Goal: Task Accomplishment & Management: Manage account settings

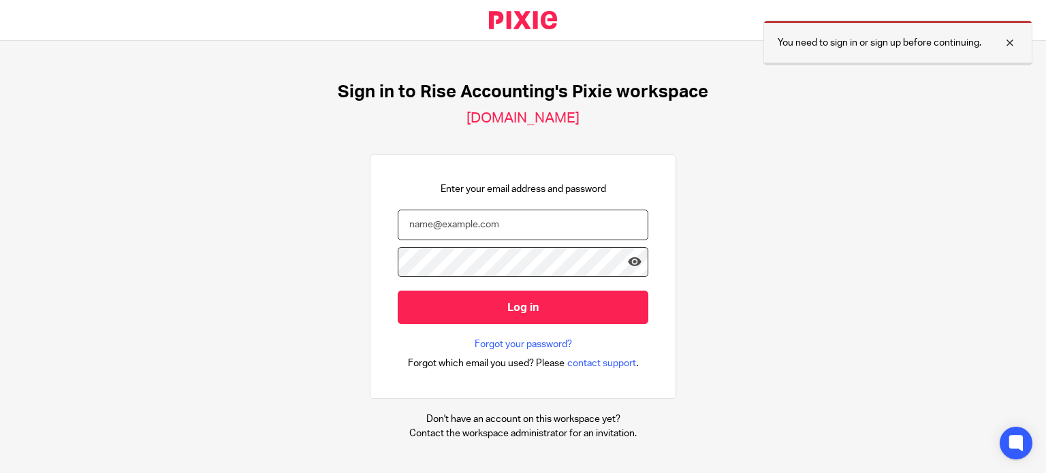
type input "[PERSON_NAME][EMAIL_ADDRESS][DOMAIN_NAME]"
click at [1016, 40] on div at bounding box center [1000, 43] width 37 height 16
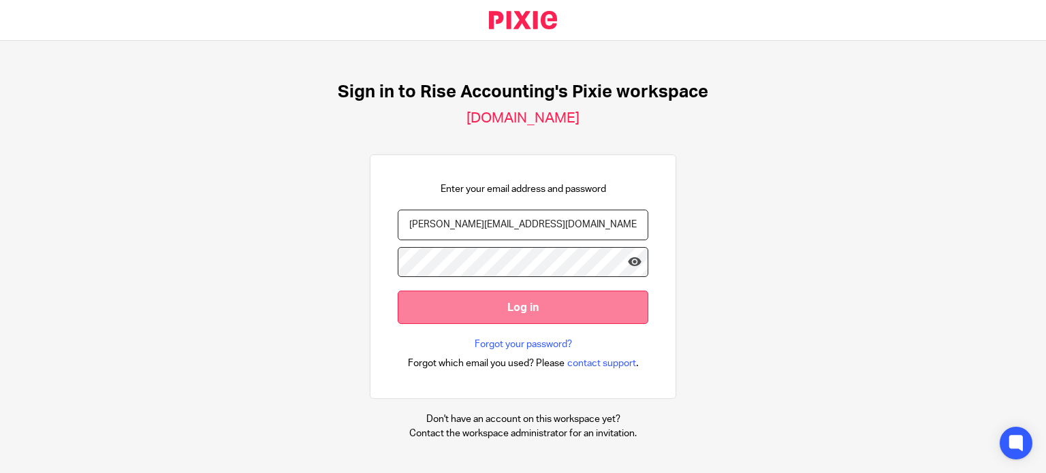
click at [539, 319] on input "Log in" at bounding box center [523, 307] width 251 height 33
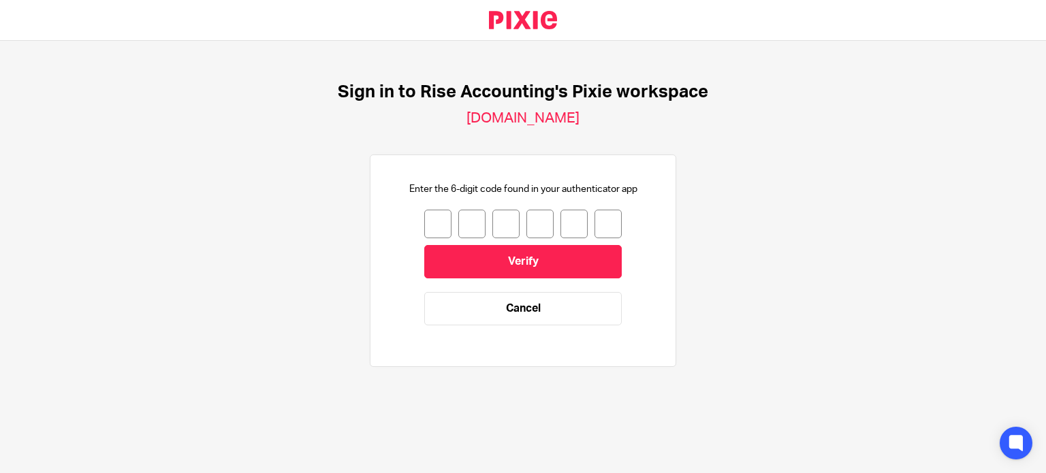
click at [426, 227] on input "number" at bounding box center [437, 224] width 27 height 29
